Goal: Transaction & Acquisition: Subscribe to service/newsletter

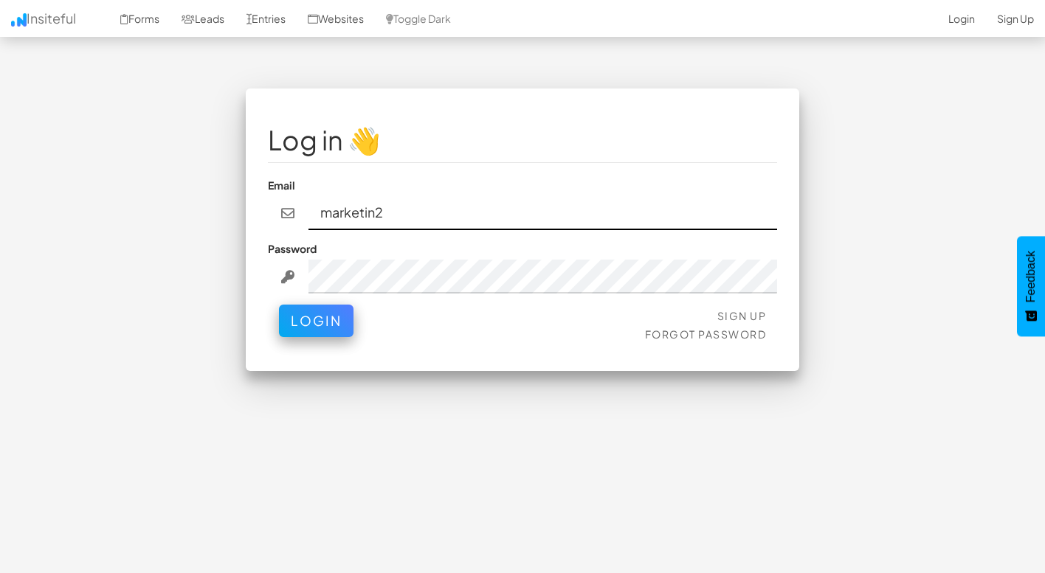
click at [393, 209] on input "marketin2" at bounding box center [542, 213] width 469 height 34
paste input "[EMAIL_ADDRESS][DOMAIN_NAME]"
type input "[EMAIL_ADDRESS][DOMAIN_NAME]"
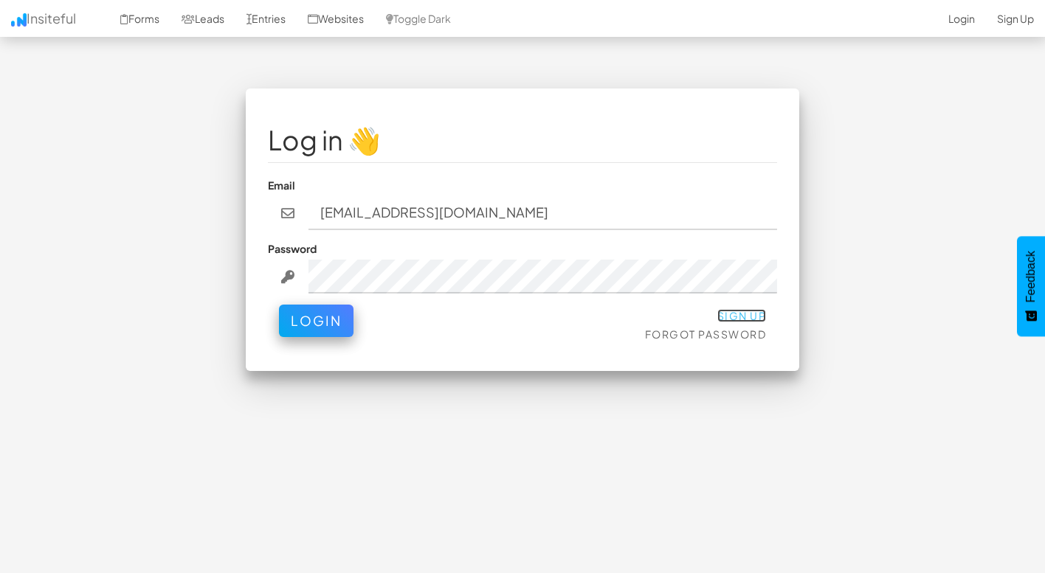
click at [722, 314] on link "Sign Up" at bounding box center [741, 315] width 49 height 13
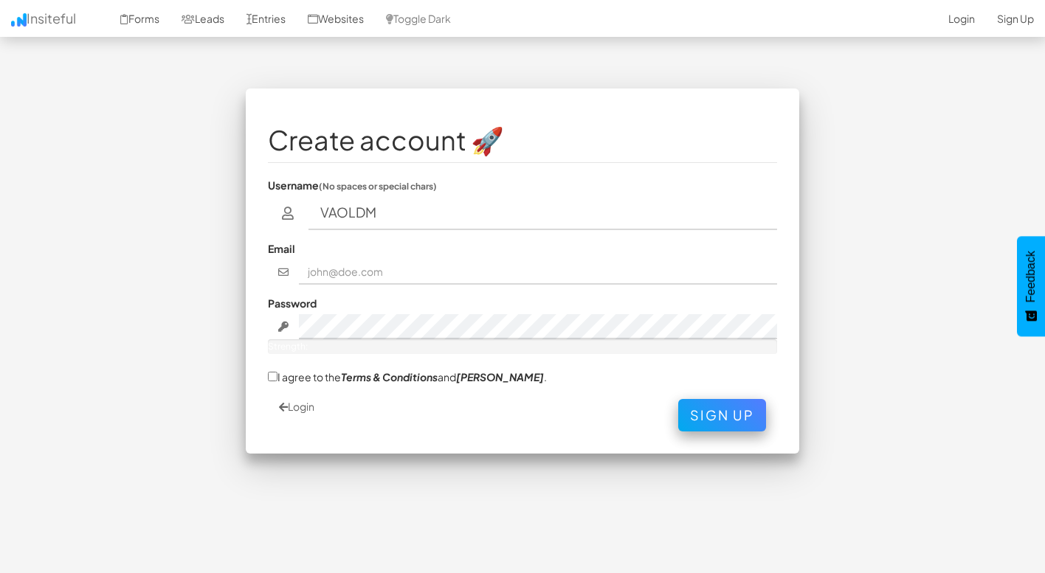
type input "VAOLDM"
click at [441, 275] on input "text" at bounding box center [538, 272] width 479 height 25
paste input "[EMAIL_ADDRESS][DOMAIN_NAME]"
type input "[EMAIL_ADDRESS][DOMAIN_NAME]"
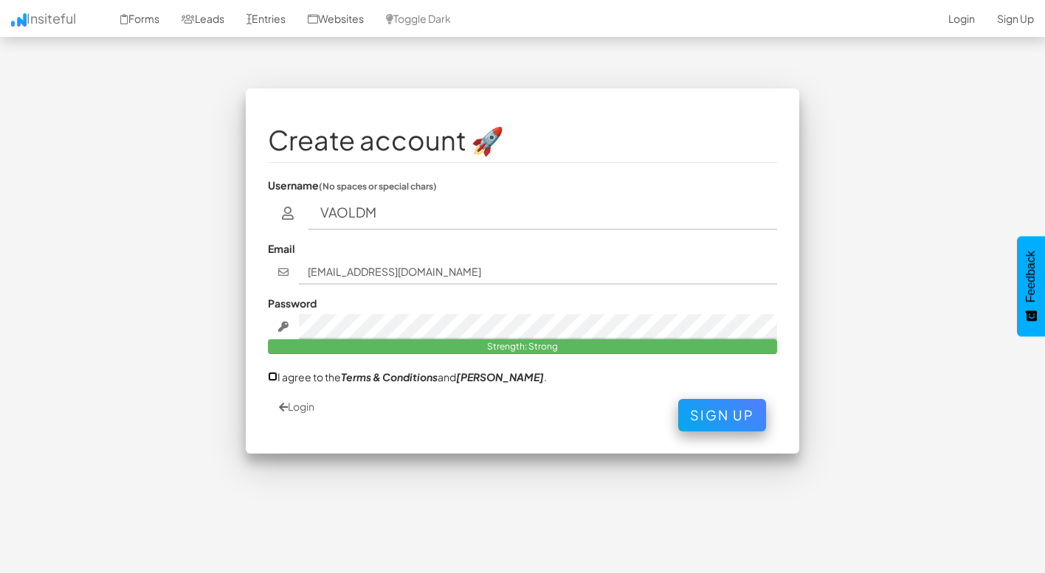
click at [274, 375] on input "I agree to the Terms & Conditions and [PERSON_NAME] ." at bounding box center [273, 377] width 10 height 10
checkbox input "true"
click at [693, 416] on button "Sign Up" at bounding box center [722, 412] width 88 height 32
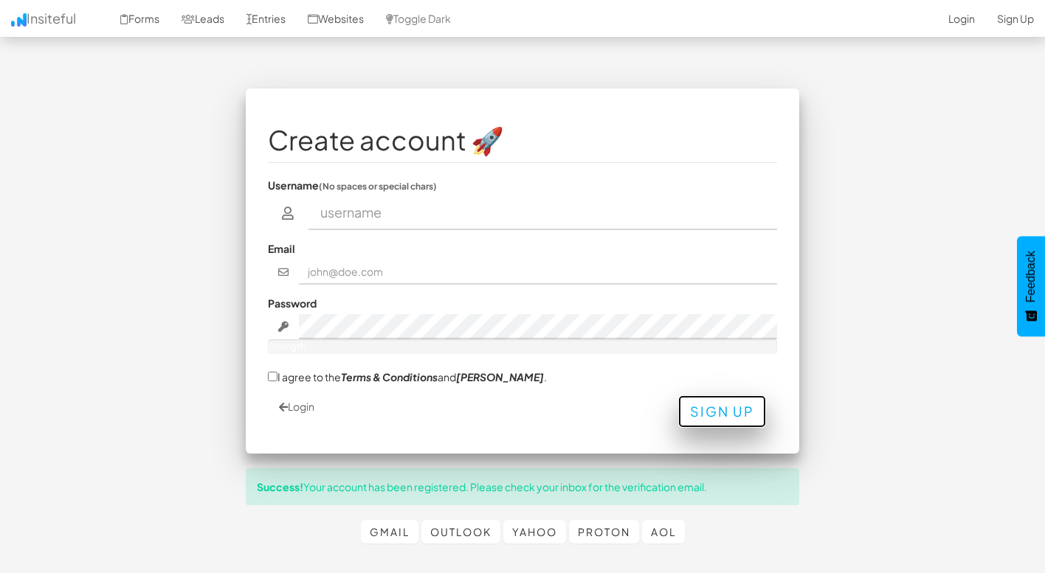
click at [697, 418] on button "Sign Up" at bounding box center [722, 412] width 88 height 32
click at [305, 406] on link "Login" at bounding box center [296, 406] width 35 height 13
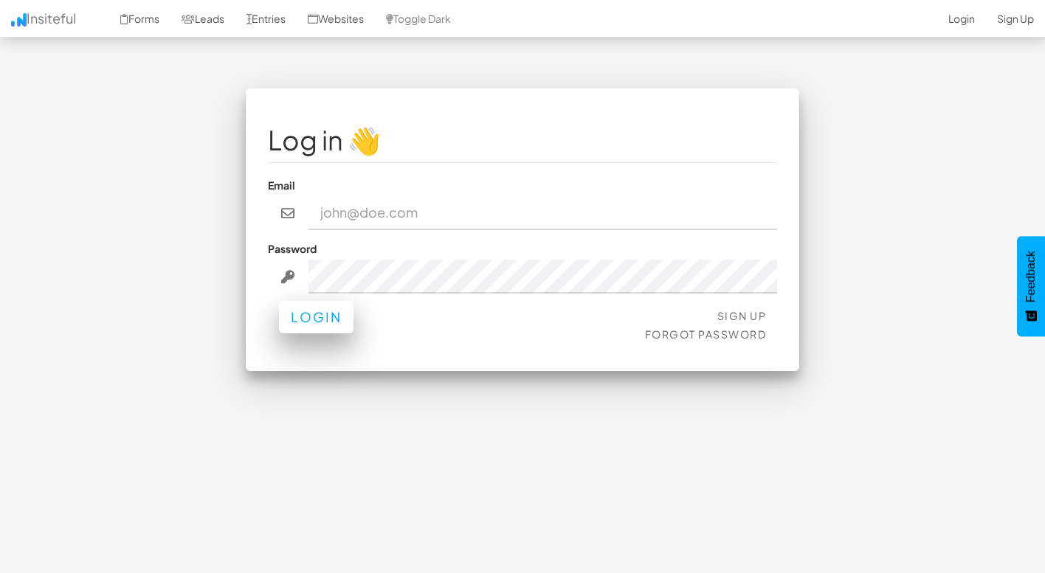
type input "[EMAIL_ADDRESS][DOMAIN_NAME]"
click at [338, 317] on button "Login" at bounding box center [316, 317] width 75 height 32
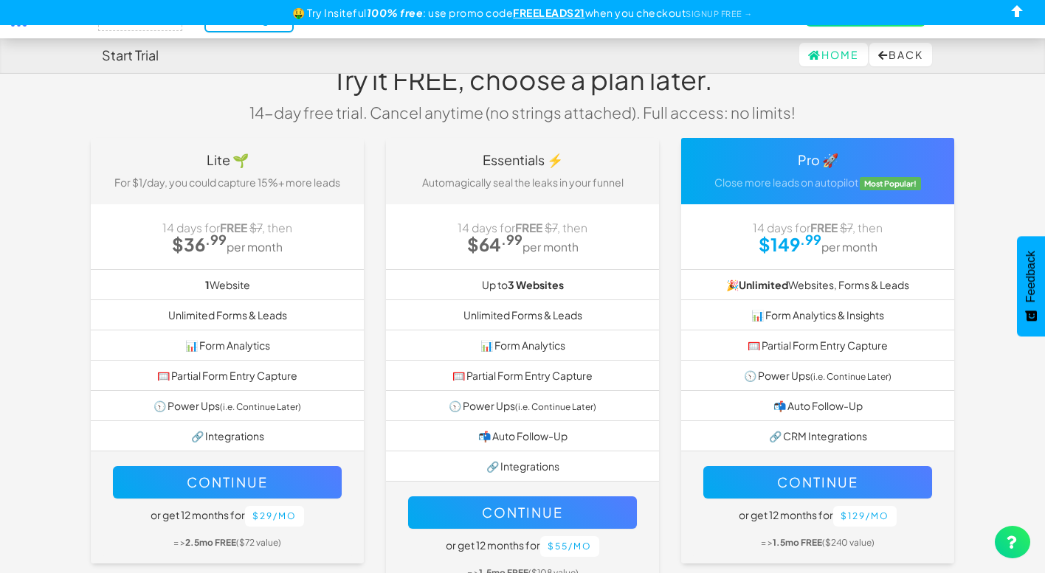
scroll to position [41, 0]
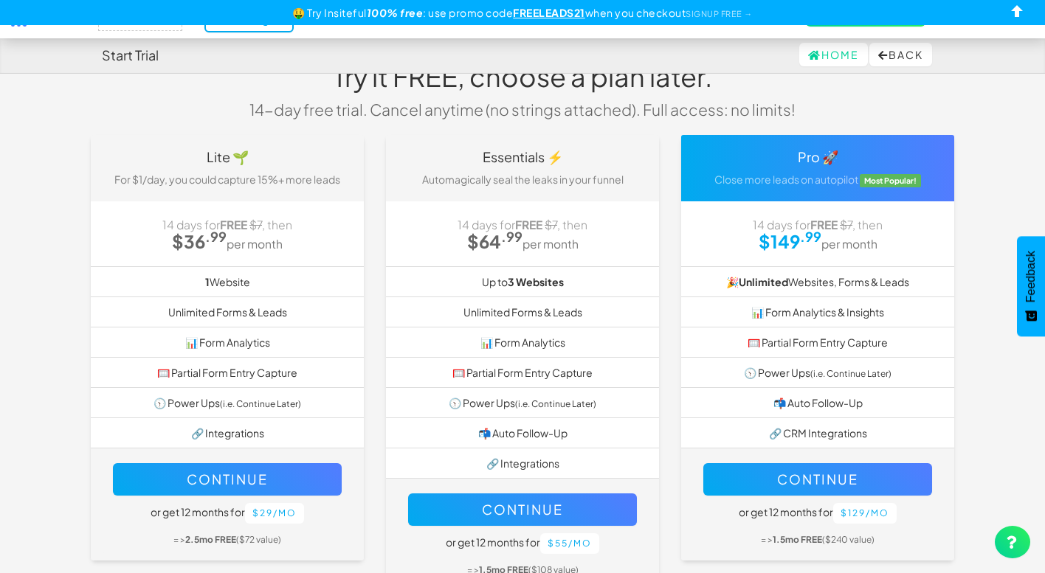
click at [100, 116] on div "Try it FREE, choose a plan later. 14-day free trial. Cancel anytime (no strings…" at bounding box center [523, 91] width 886 height 88
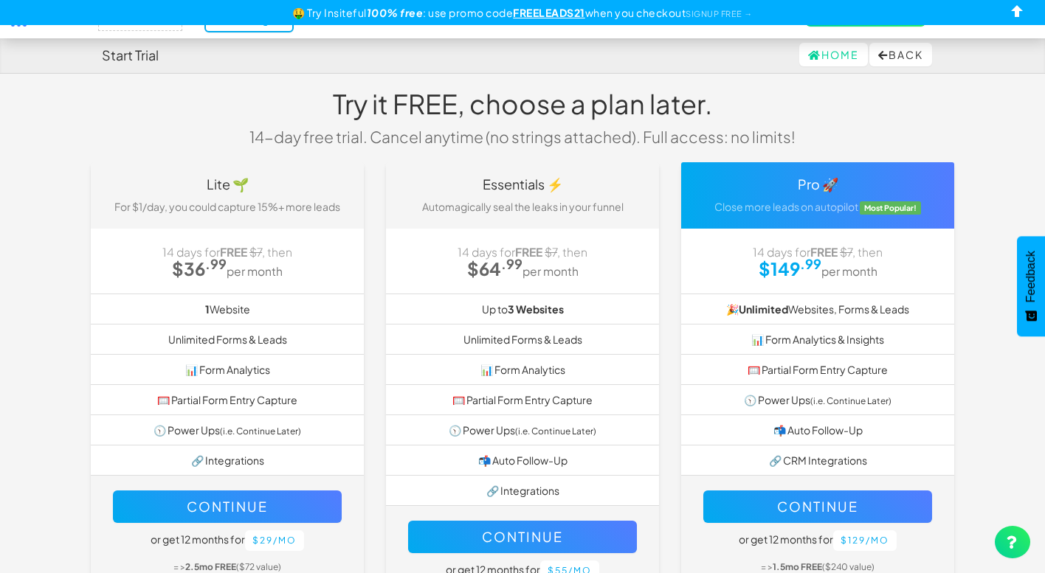
scroll to position [13, 0]
